Goal: Task Accomplishment & Management: Use online tool/utility

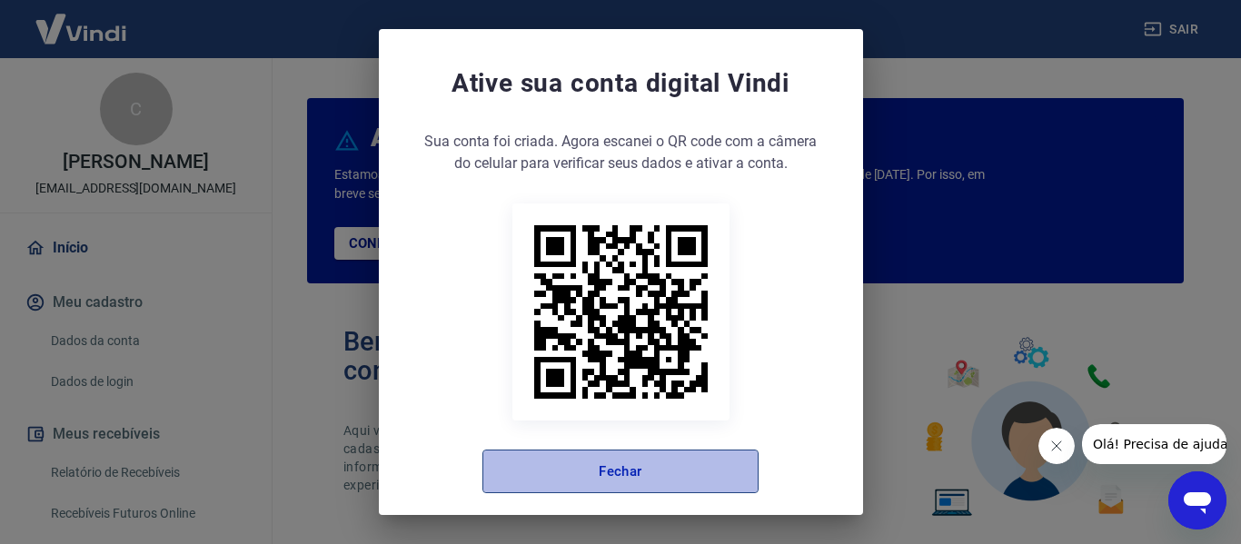
click at [571, 468] on button "Fechar" at bounding box center [620, 472] width 276 height 44
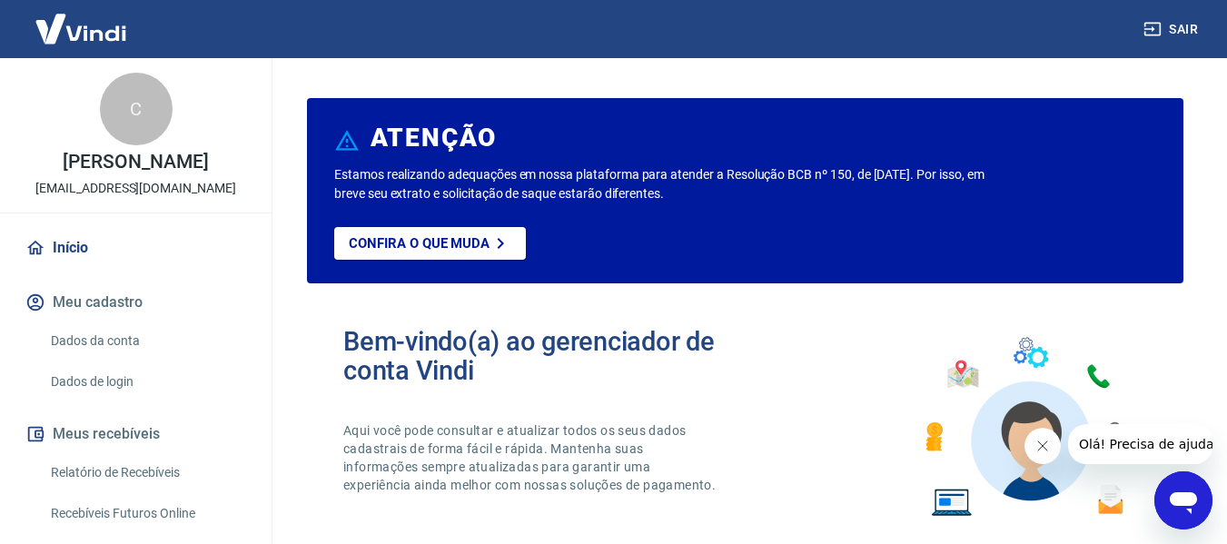
click at [132, 491] on link "Relatório de Recebíveis" at bounding box center [147, 472] width 206 height 37
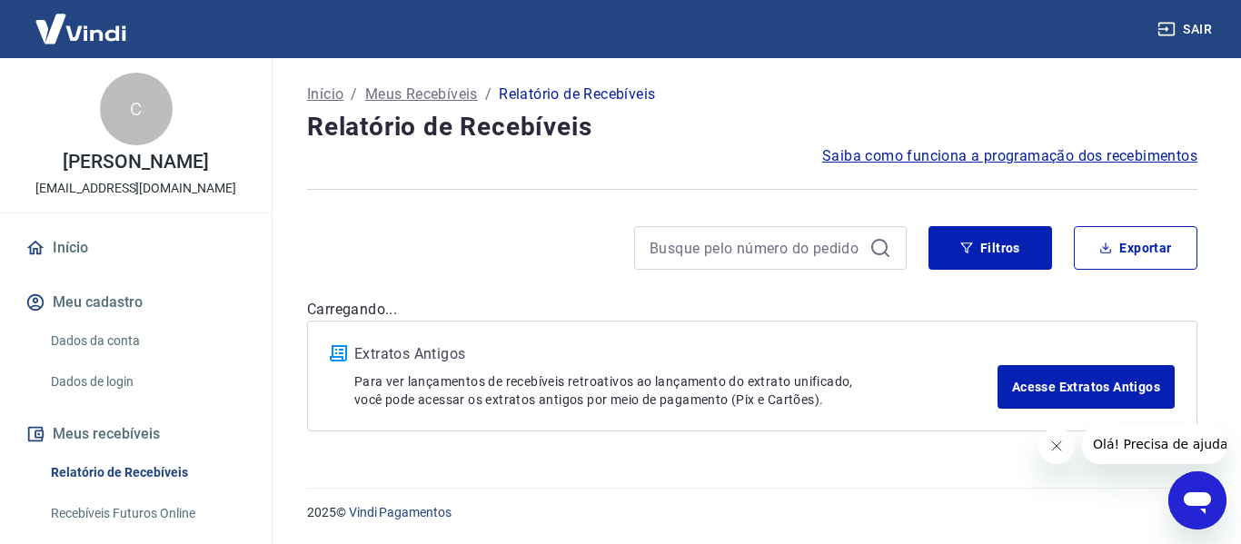
click at [1054, 447] on icon "Fechar mensagem da empresa" at bounding box center [1055, 445] width 9 height 9
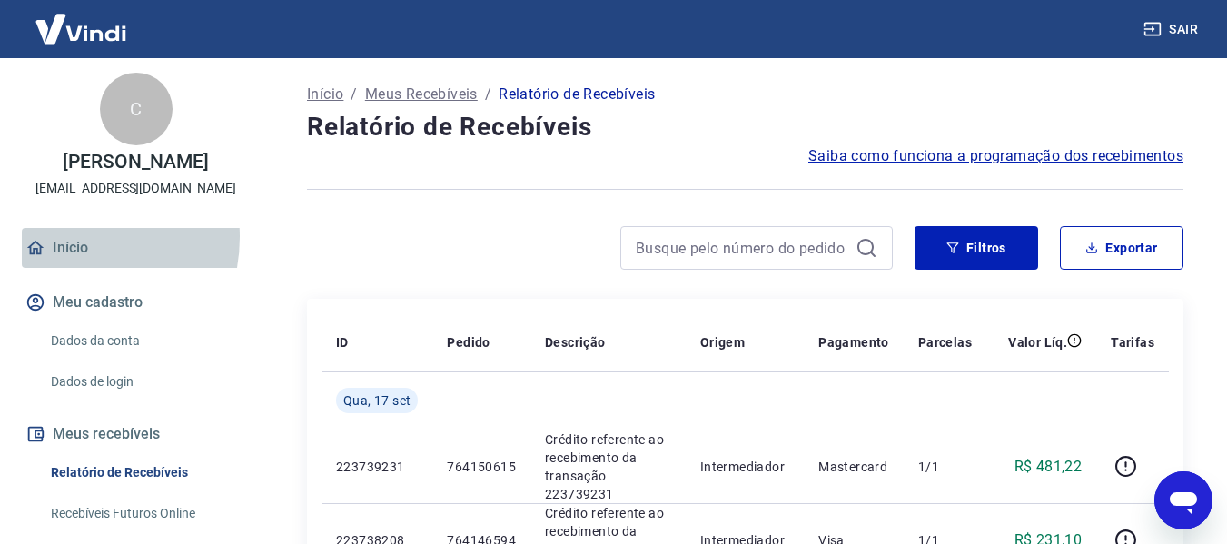
click at [64, 256] on link "Início" at bounding box center [136, 248] width 228 height 40
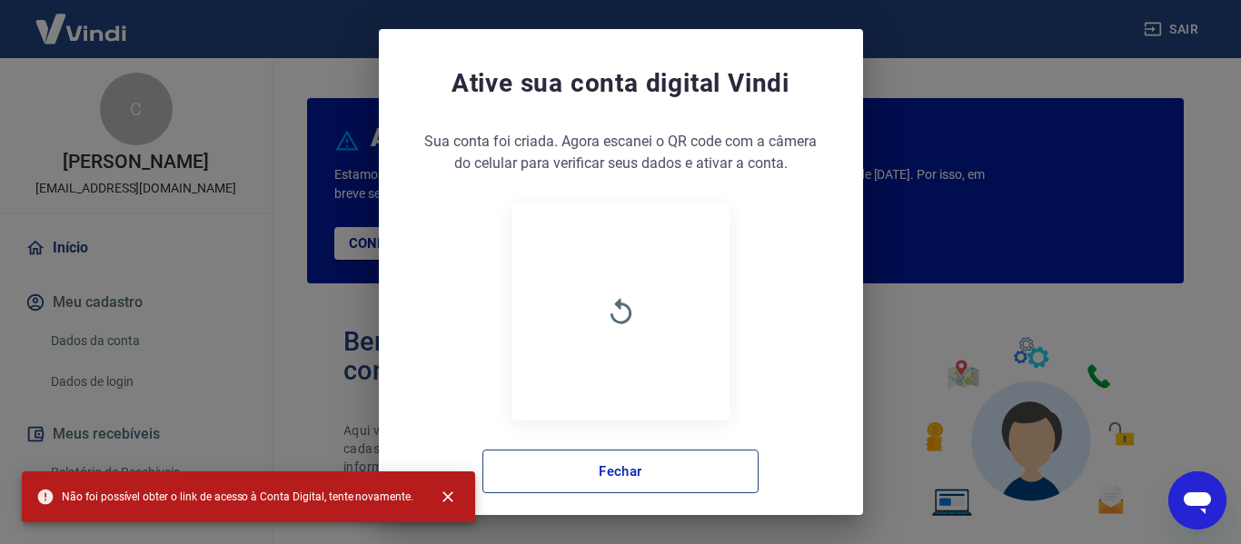
click at [643, 471] on button "Fechar" at bounding box center [620, 472] width 276 height 44
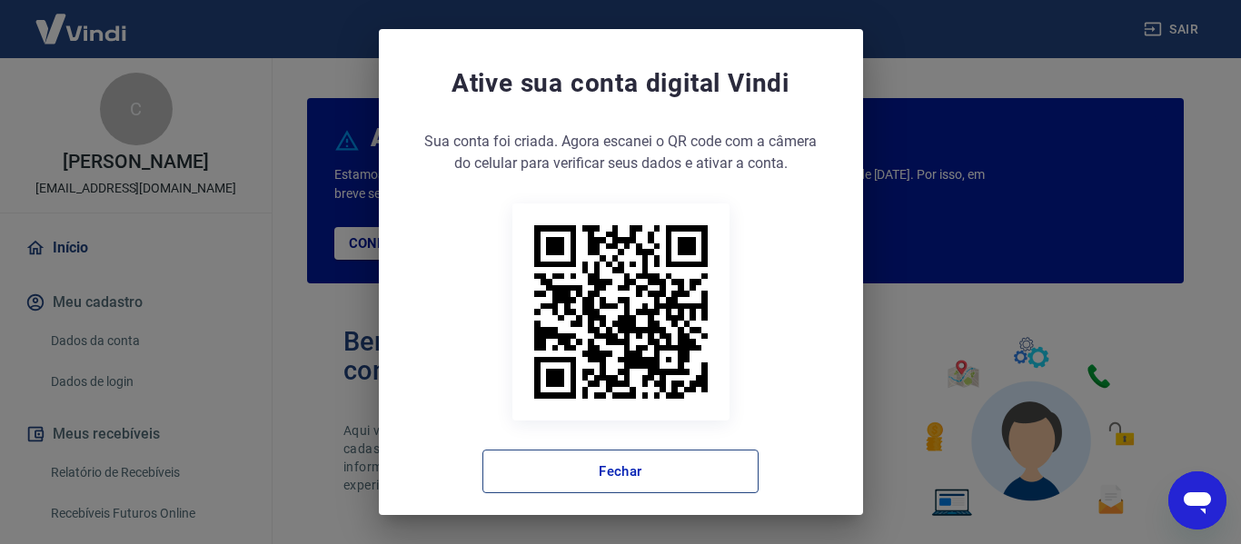
click at [618, 472] on button "Fechar" at bounding box center [620, 472] width 276 height 44
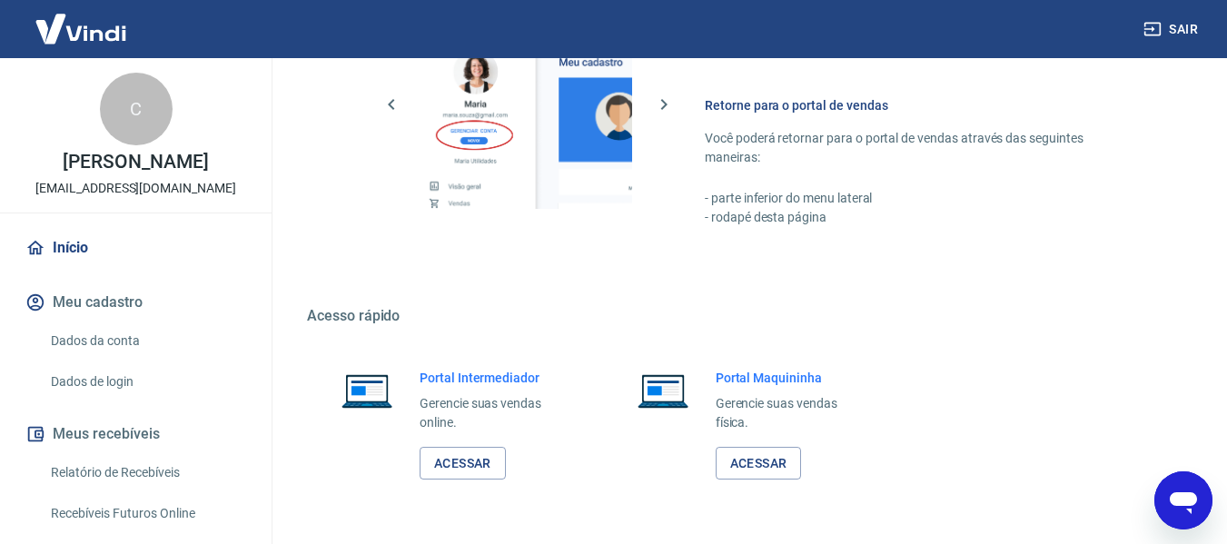
scroll to position [1134, 0]
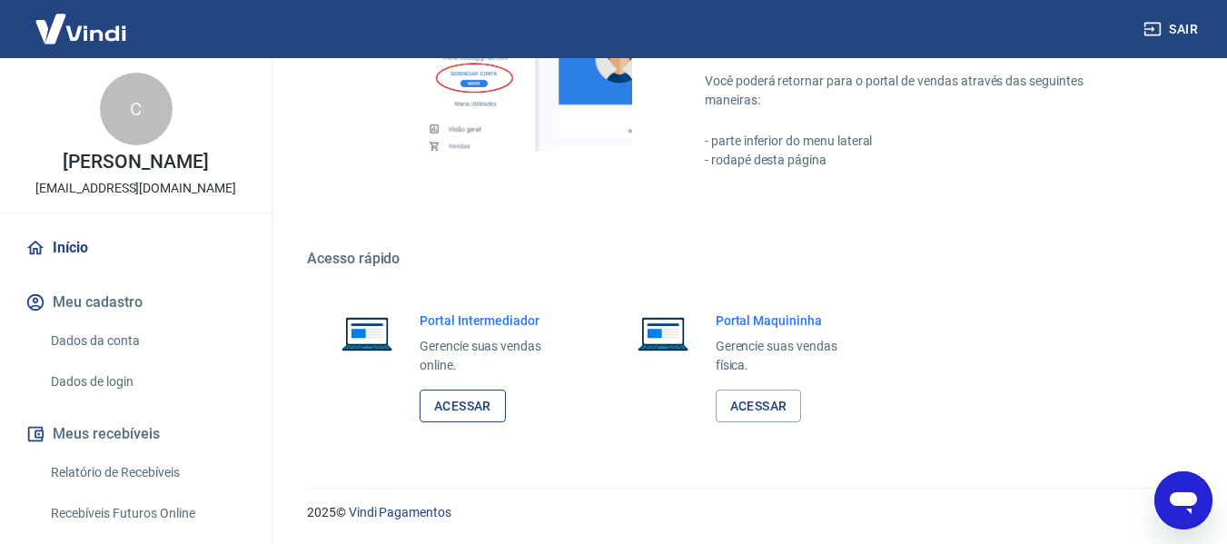
click at [467, 411] on link "Acessar" at bounding box center [463, 407] width 86 height 34
drag, startPoint x: 153, startPoint y: 486, endPoint x: 405, endPoint y: 5, distance: 543.1
click at [153, 486] on link "Relatório de Recebíveis" at bounding box center [147, 472] width 206 height 37
